Goal: Check status

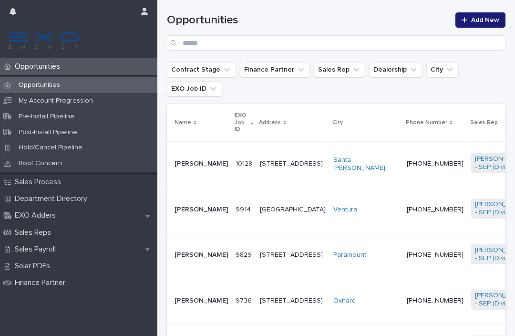
scroll to position [150, 0]
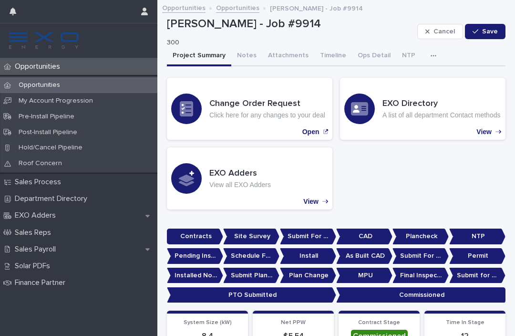
click at [245, 49] on button "Notes" at bounding box center [246, 56] width 31 height 20
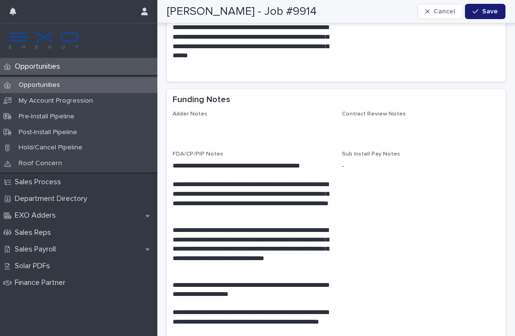
scroll to position [1900, 0]
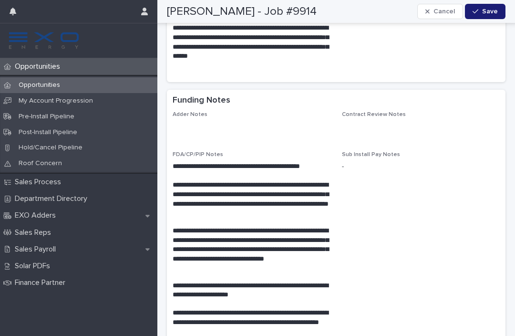
click at [98, 236] on div "Sales Reps" at bounding box center [78, 232] width 157 height 17
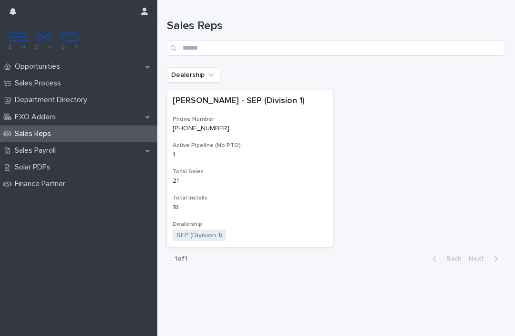
click at [131, 150] on div "Sales Payroll" at bounding box center [78, 150] width 157 height 17
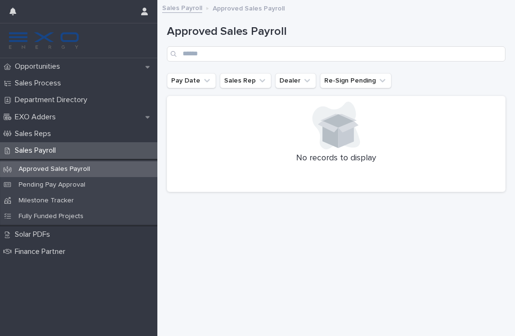
click at [123, 177] on div "Pending Pay Approval" at bounding box center [78, 185] width 157 height 16
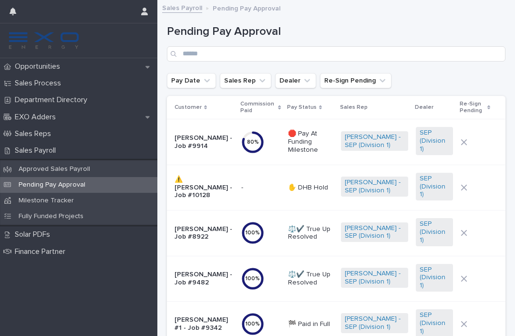
click at [312, 135] on p "🛑 Pay At Funding Milestone" at bounding box center [310, 142] width 45 height 24
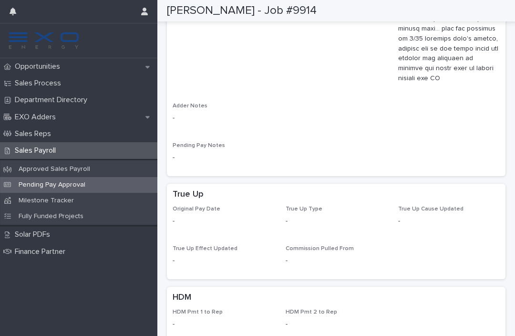
scroll to position [1007, 0]
